Goal: Navigation & Orientation: Find specific page/section

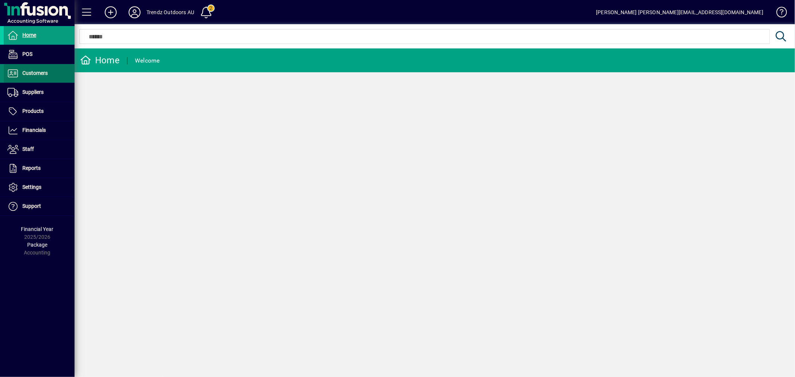
click at [29, 73] on span "Customers" at bounding box center [34, 73] width 25 height 6
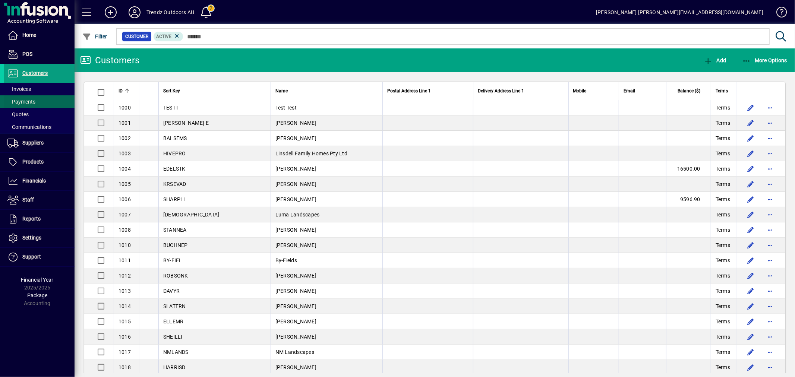
click at [30, 94] on span at bounding box center [39, 102] width 71 height 18
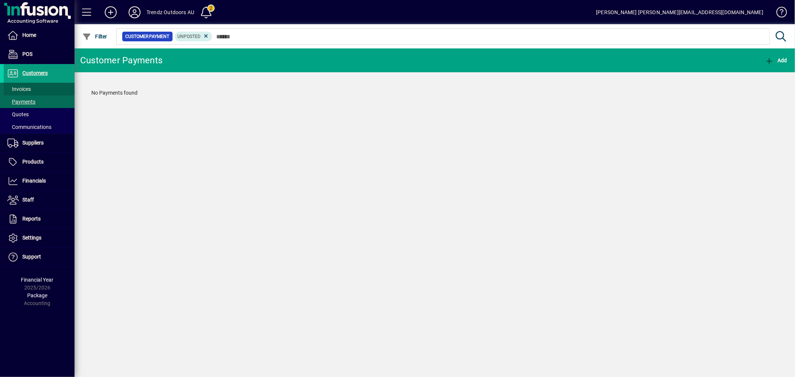
click at [29, 89] on span "Invoices" at bounding box center [18, 89] width 23 height 6
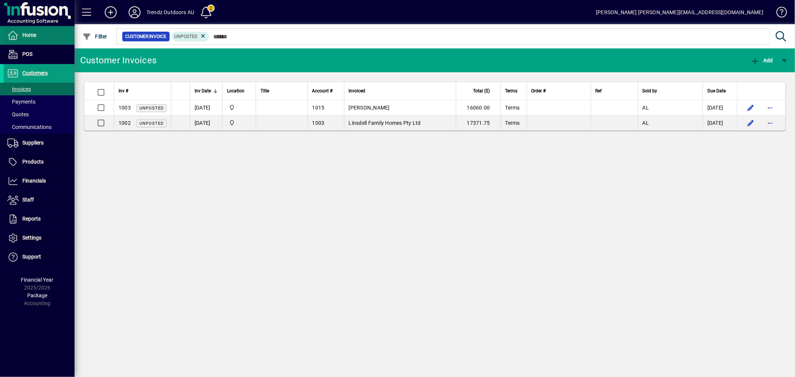
click at [46, 32] on span at bounding box center [39, 35] width 71 height 18
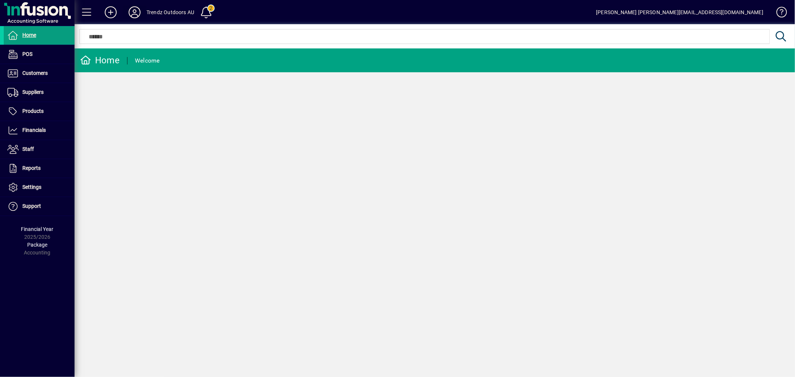
click at [140, 9] on icon at bounding box center [134, 12] width 15 height 12
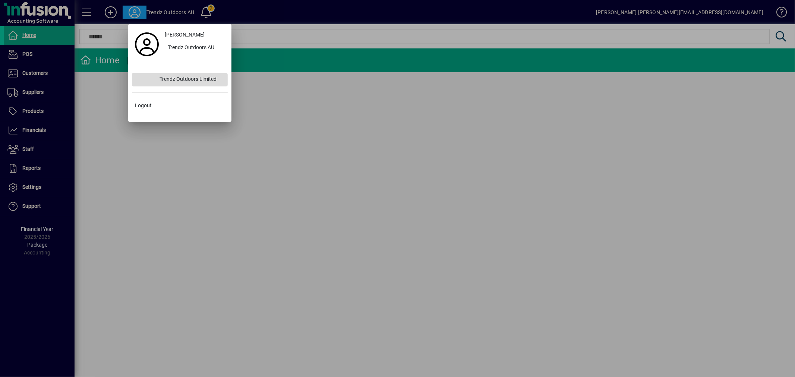
click at [184, 83] on div "Trendz Outdoors Limited" at bounding box center [191, 79] width 74 height 13
